Goal: Information Seeking & Learning: Check status

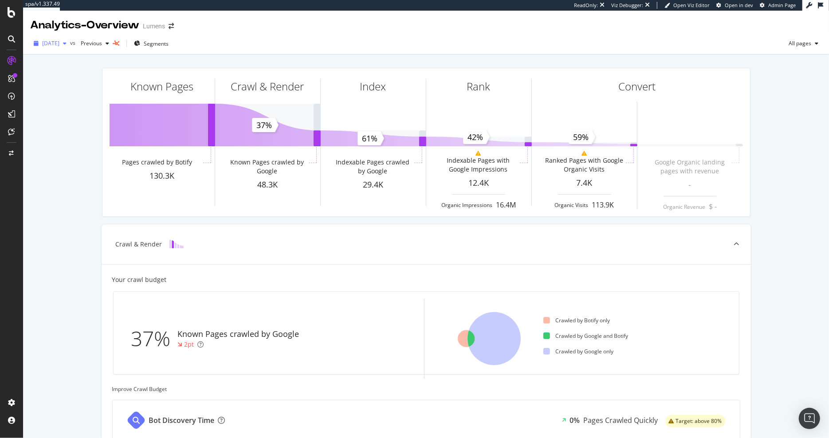
click at [59, 44] on span "2025 Sep. 27th" at bounding box center [50, 43] width 17 height 8
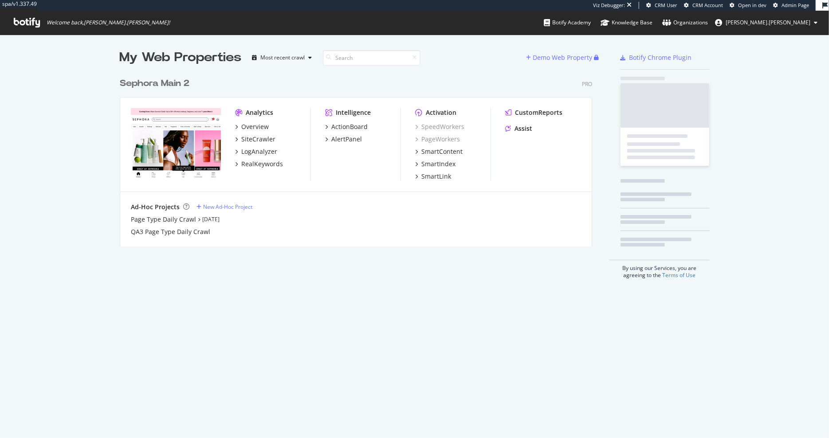
scroll to position [180, 479]
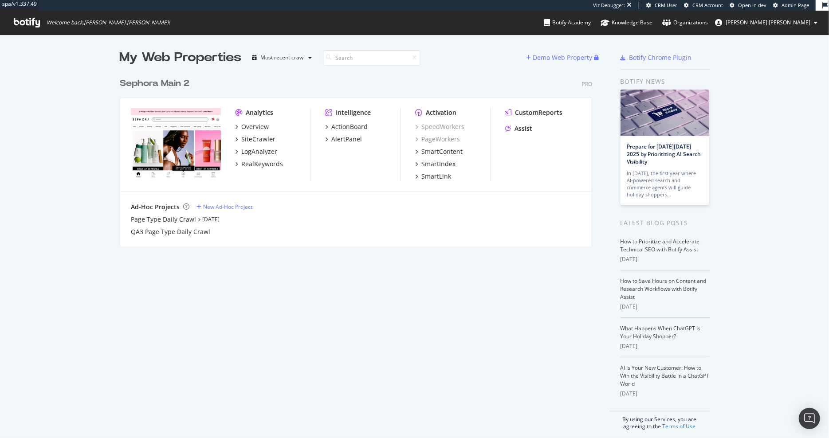
click at [247, 121] on div "Analytics Overview SiteCrawler LogAnalyzer RealKeywords" at bounding box center [272, 144] width 75 height 73
click at [247, 124] on div "Overview" at bounding box center [255, 126] width 28 height 9
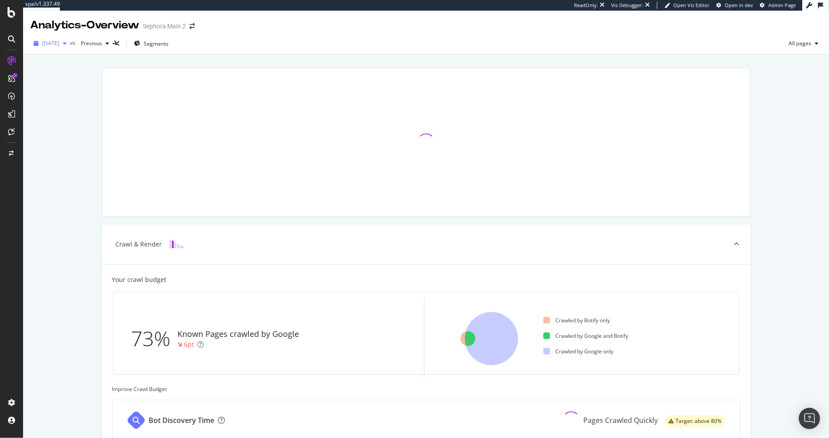
click at [53, 42] on span "2025 Sep. 25th" at bounding box center [50, 43] width 17 height 8
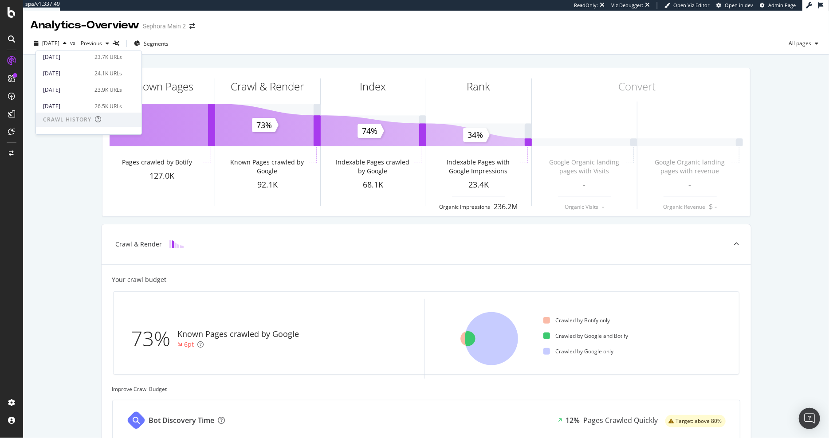
scroll to position [28, 0]
click at [127, 95] on span at bounding box center [129, 96] width 11 height 11
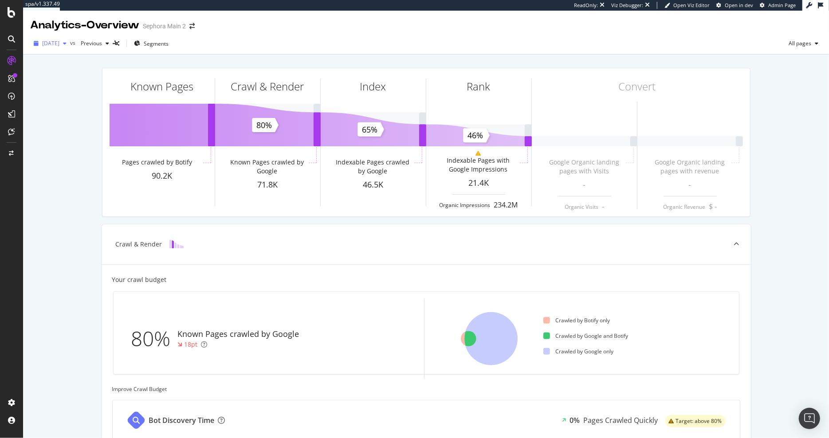
click at [56, 43] on span "2025 Sep. 5th" at bounding box center [50, 43] width 17 height 8
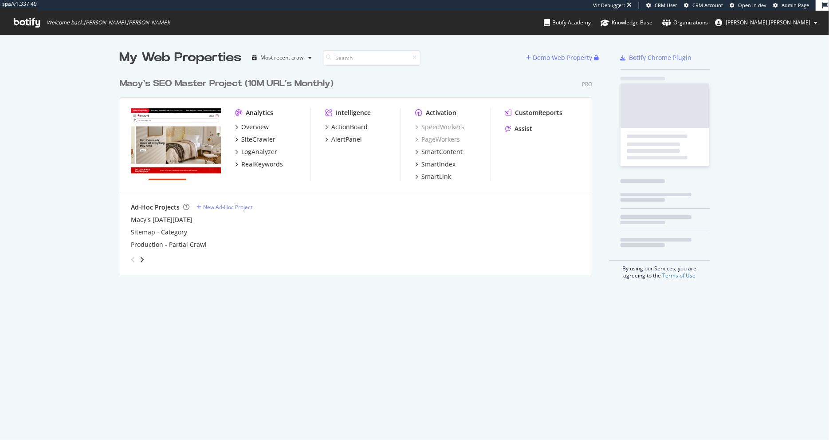
scroll to position [209, 479]
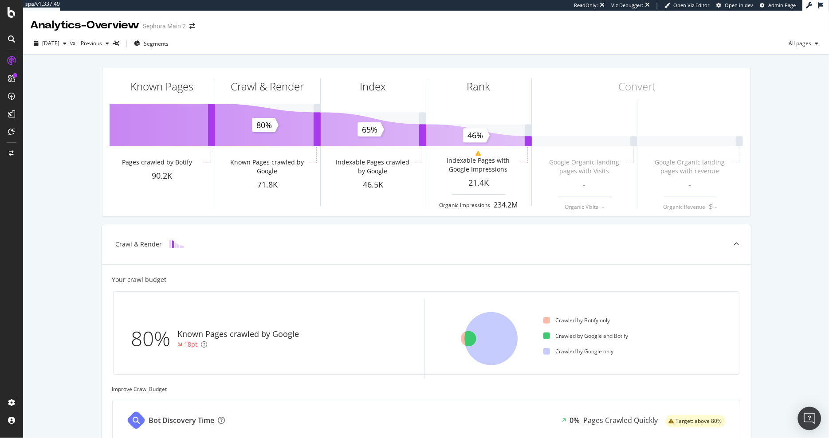
click at [807, 425] on div "Open Intercom Messenger" at bounding box center [810, 419] width 24 height 24
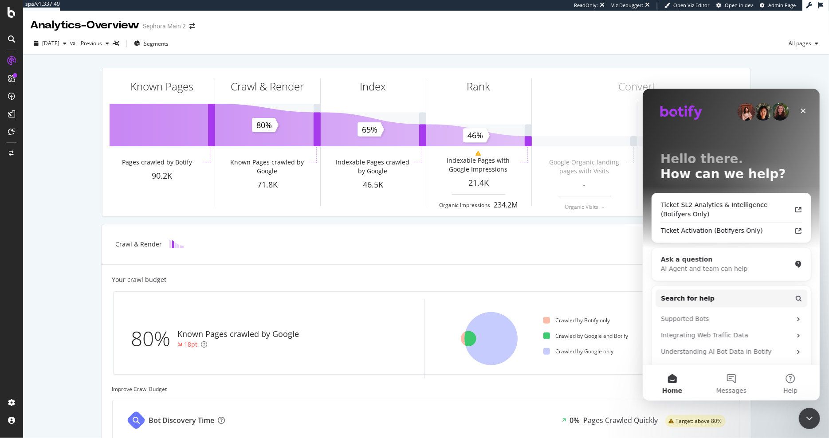
click at [708, 266] on div "AI Agent and team can help" at bounding box center [726, 268] width 130 height 9
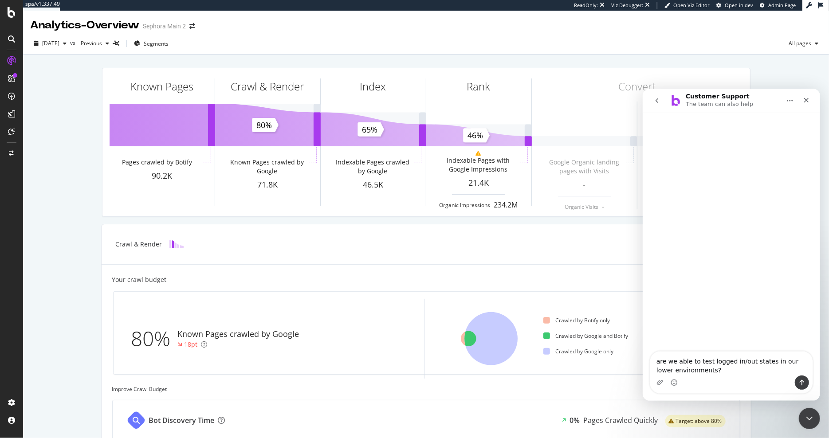
type textarea "are we able to test logged in/out states in our lower environments?"
click at [800, 380] on icon "Send a message…" at bounding box center [801, 382] width 7 height 7
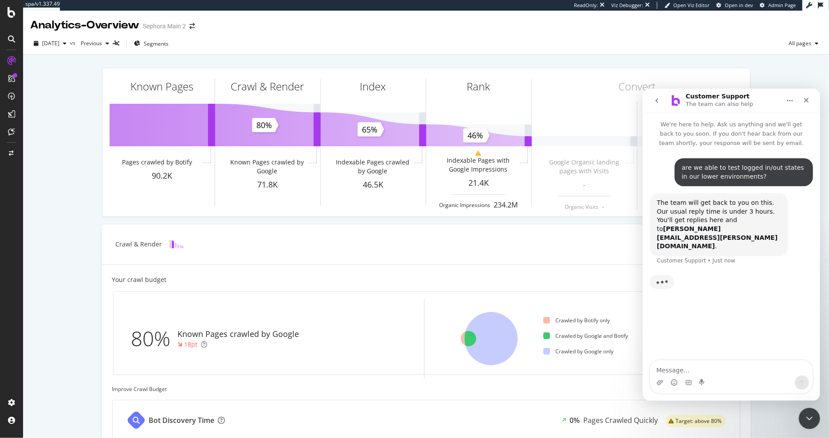
click at [788, 102] on icon "Home" at bounding box center [789, 100] width 7 height 7
click at [679, 371] on textarea "Message…" at bounding box center [731, 367] width 162 height 15
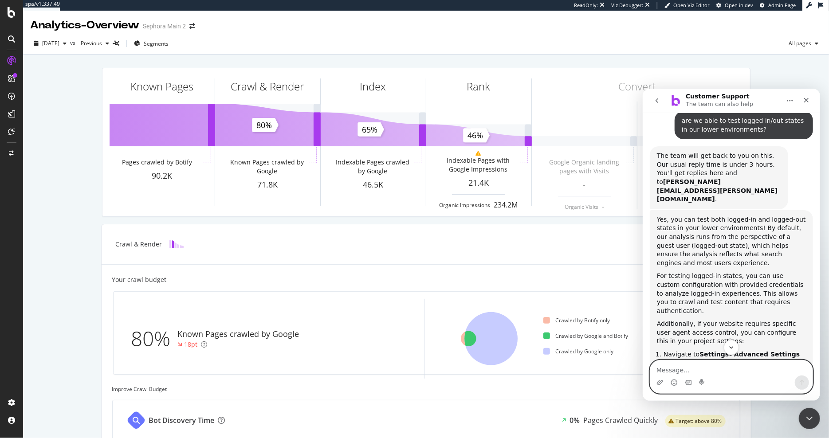
scroll to position [47, 0]
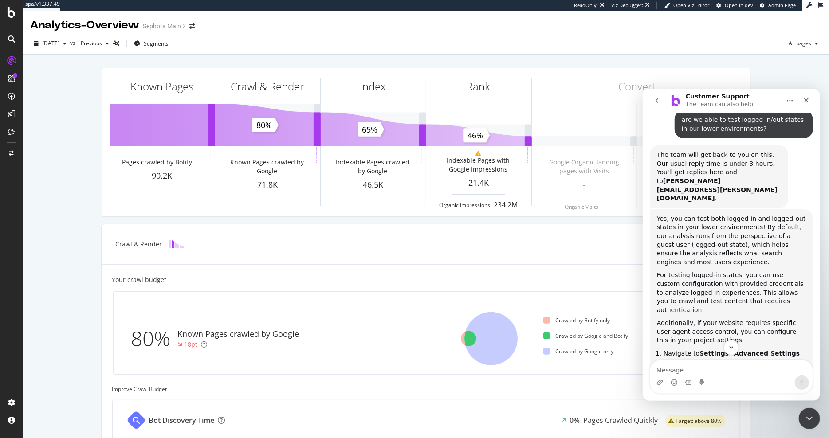
click at [793, 102] on icon "Home" at bounding box center [789, 100] width 7 height 7
click at [780, 119] on div "Expand window" at bounding box center [764, 122] width 63 height 9
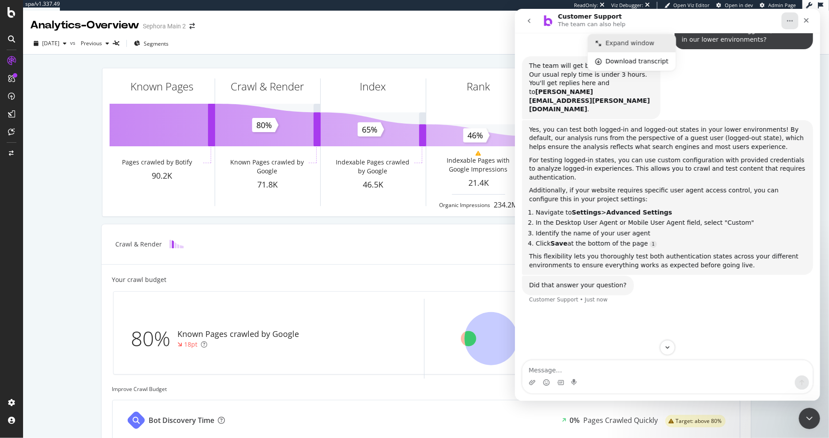
scroll to position [38, 0]
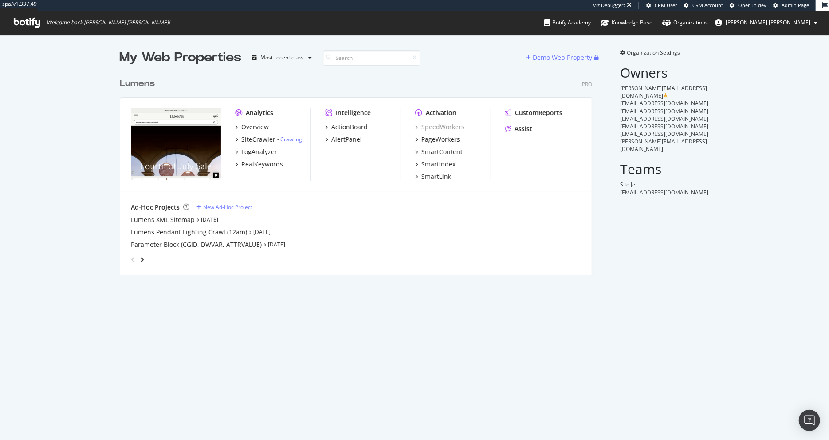
scroll to position [209, 479]
click at [256, 138] on div "SiteCrawler" at bounding box center [258, 139] width 34 height 9
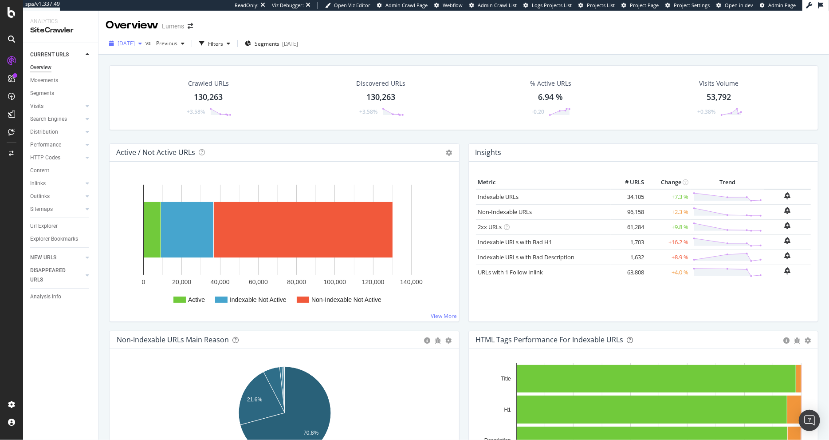
click at [135, 40] on span "[DATE]" at bounding box center [126, 43] width 17 height 8
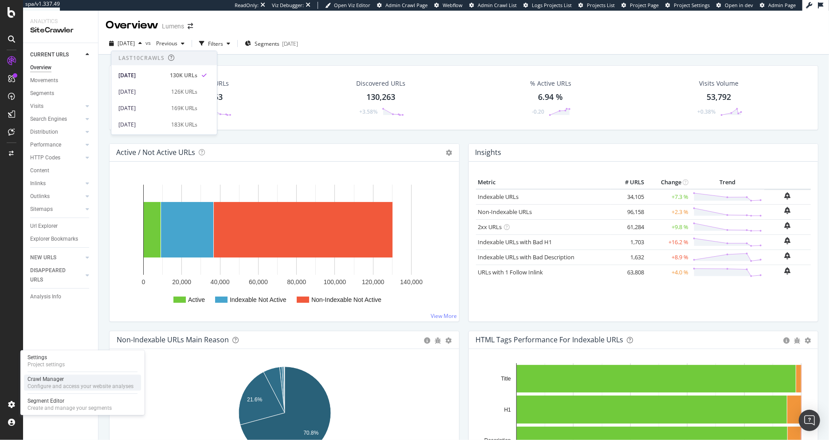
click at [44, 382] on div "Crawl Manager" at bounding box center [81, 378] width 106 height 7
